Goal: Complete application form

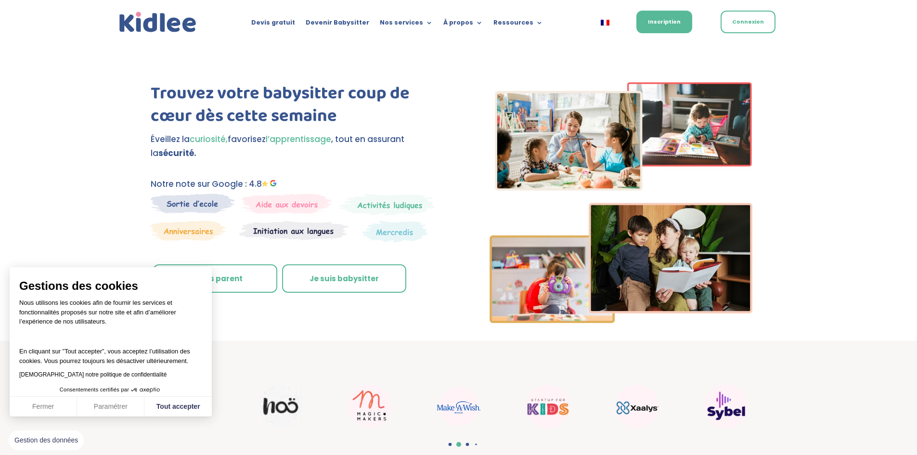
click at [228, 283] on link "Je suis parent" at bounding box center [215, 278] width 124 height 29
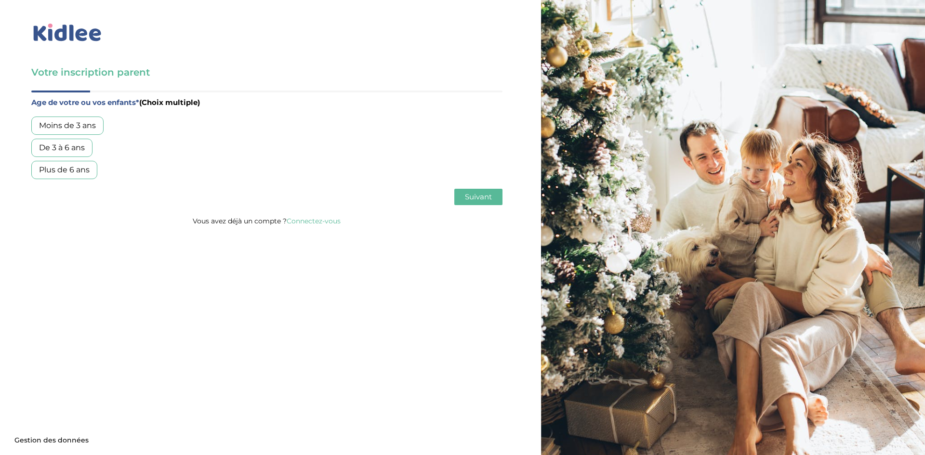
click at [83, 173] on div "Plus de 6 ans" at bounding box center [64, 170] width 66 height 18
click at [485, 198] on span "Suivant" at bounding box center [478, 196] width 27 height 9
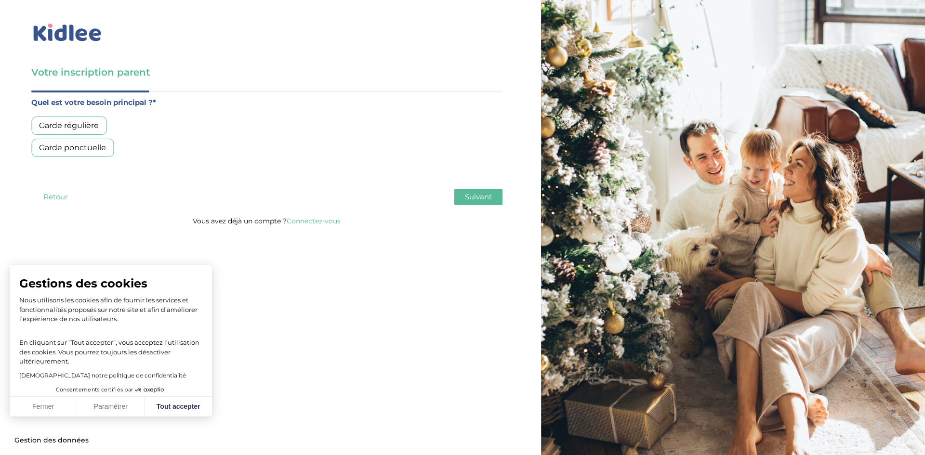
click at [84, 125] on div "Garde régulière" at bounding box center [68, 126] width 75 height 18
click at [486, 196] on span "Suivant" at bounding box center [478, 196] width 27 height 9
click at [74, 127] on div "Moins de 30h/mois" at bounding box center [75, 126] width 88 height 18
click at [481, 195] on span "Suivant" at bounding box center [478, 196] width 27 height 9
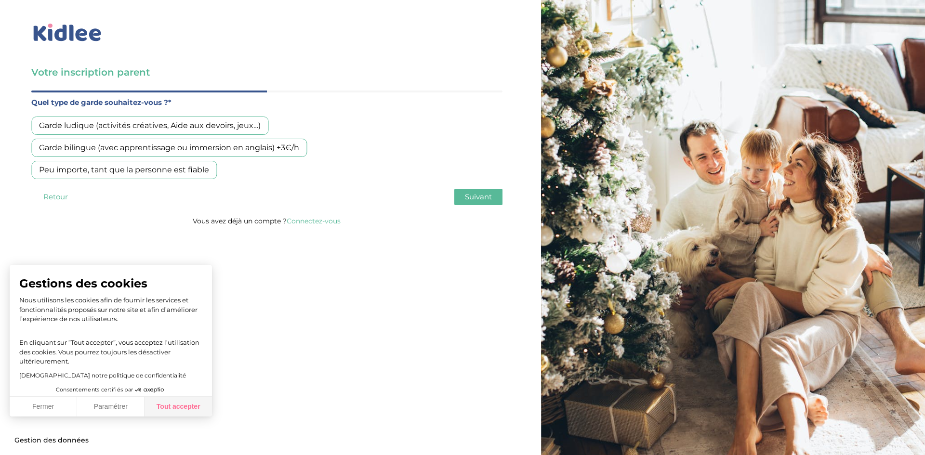
click at [169, 409] on button "Tout accepter" at bounding box center [177, 407] width 67 height 20
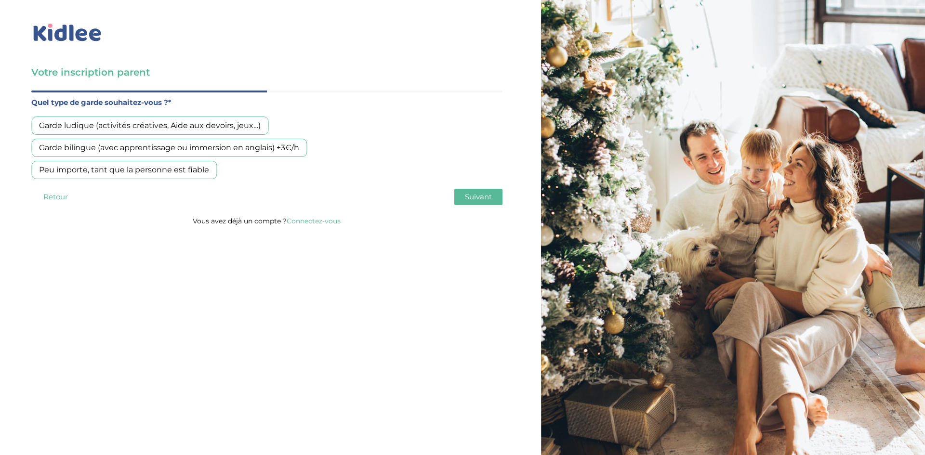
click at [133, 126] on div "Garde ludique (activités créatives, Aide aux devoirs, jeux…)" at bounding box center [149, 126] width 237 height 18
click at [482, 196] on span "Suivant" at bounding box center [478, 196] width 27 height 9
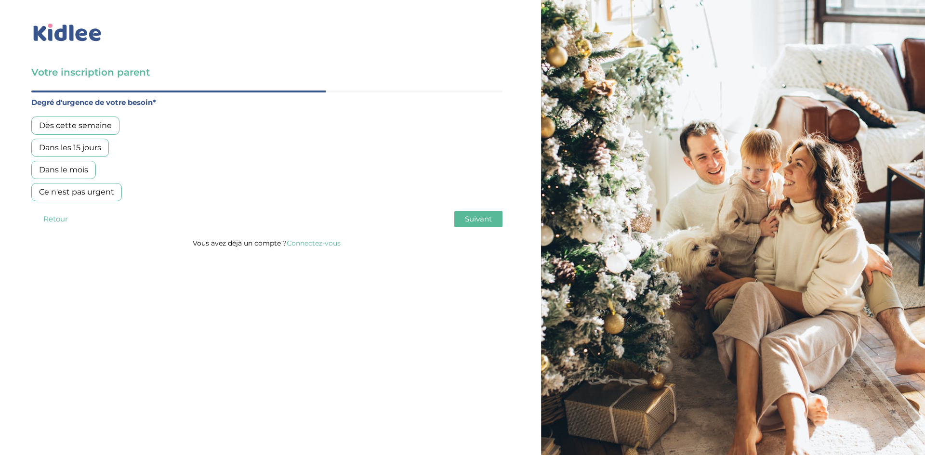
click at [68, 125] on div "Dès cette semaine" at bounding box center [75, 126] width 88 height 18
click at [479, 217] on span "Suivant" at bounding box center [478, 218] width 27 height 9
click at [61, 168] on div "Non, je pars de zéro" at bounding box center [76, 170] width 91 height 18
click at [478, 221] on span "Suivant" at bounding box center [478, 218] width 27 height 9
